Goal: Task Accomplishment & Management: Use online tool/utility

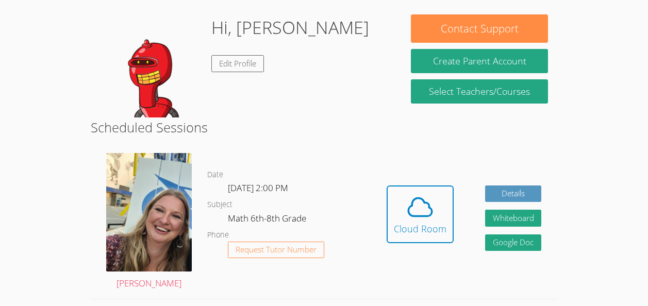
scroll to position [153, 0]
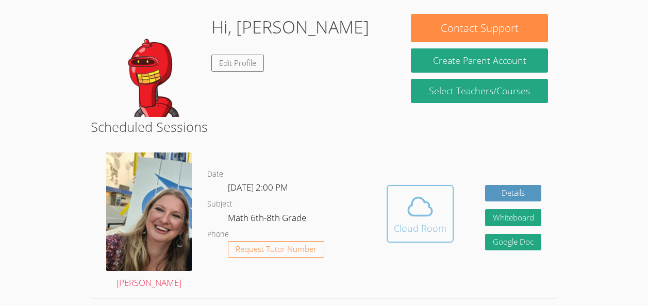
click at [407, 218] on icon at bounding box center [420, 206] width 29 height 29
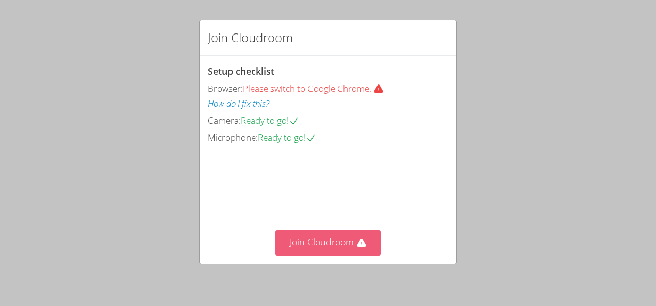
click at [339, 243] on button "Join Cloudroom" at bounding box center [328, 242] width 106 height 25
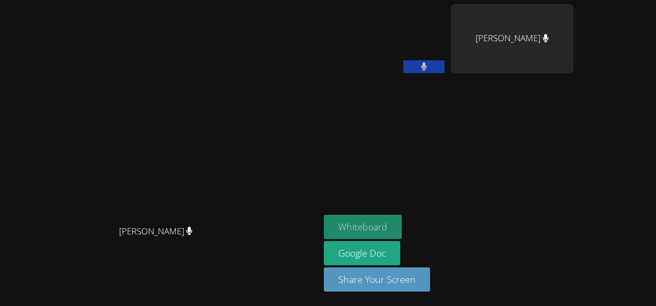
click at [402, 225] on button "Whiteboard" at bounding box center [363, 227] width 78 height 24
click at [489, 172] on aside "Naheva Saint-[PERSON_NAME] [PERSON_NAME] Google Doc Share Your Screen" at bounding box center [449, 153] width 258 height 306
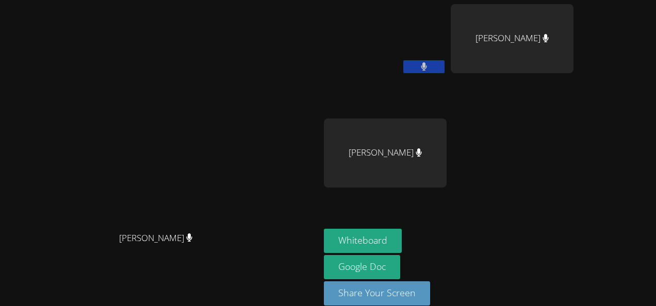
click at [2, 164] on main "[PERSON_NAME] [PERSON_NAME]" at bounding box center [160, 160] width 320 height 320
click at [279, 98] on div "[PERSON_NAME]" at bounding box center [159, 139] width 311 height 175
